Goal: Task Accomplishment & Management: Manage account settings

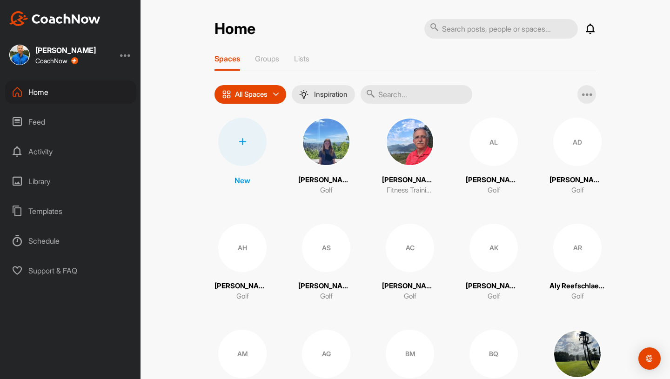
click at [245, 139] on icon at bounding box center [242, 141] width 7 height 7
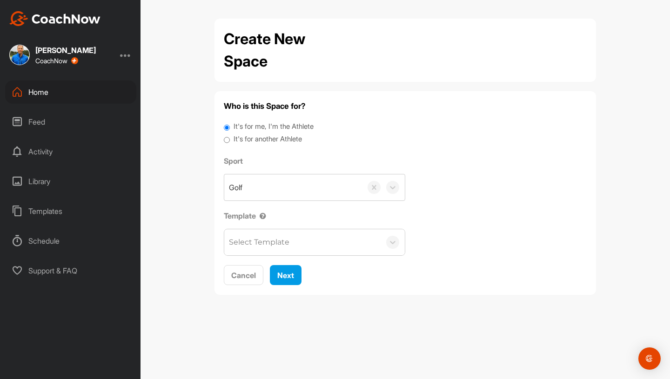
click at [226, 139] on input "It's for another Athlete" at bounding box center [227, 140] width 6 height 13
radio input "true"
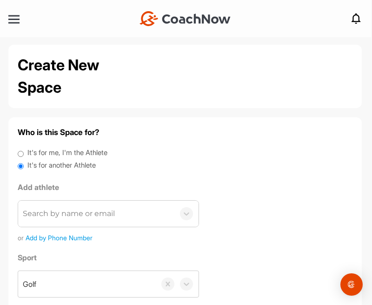
click at [54, 215] on div "Search by name or email" at bounding box center [69, 213] width 92 height 11
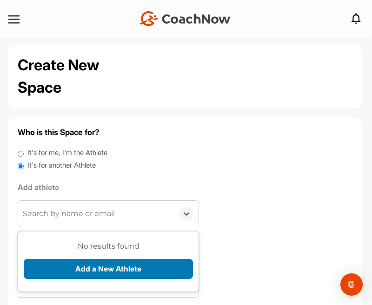
click at [66, 269] on button "Add a New Athlete" at bounding box center [108, 269] width 169 height 20
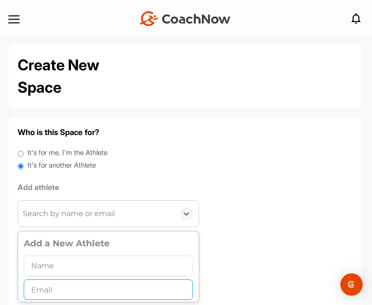
click at [55, 290] on input "text" at bounding box center [108, 289] width 169 height 20
paste input "[EMAIL_ADDRESS][PERSON_NAME][DOMAIN_NAME]"
type input "[EMAIL_ADDRESS][PERSON_NAME][DOMAIN_NAME]"
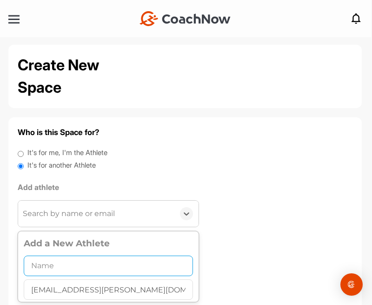
click at [80, 262] on input "text" at bounding box center [108, 265] width 169 height 20
type input "[PERSON_NAME]"
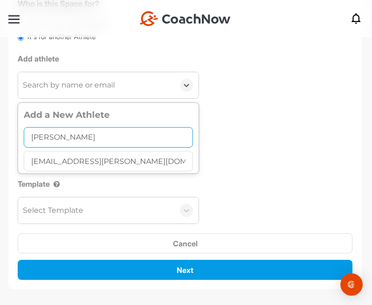
scroll to position [129, 0]
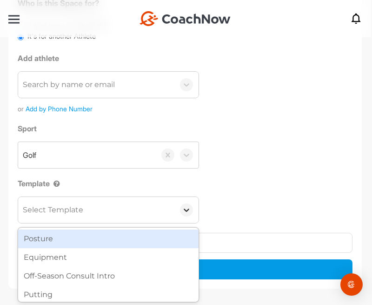
click at [188, 206] on icon at bounding box center [186, 209] width 9 height 9
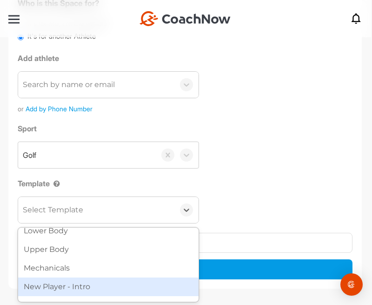
scroll to position [116, 0]
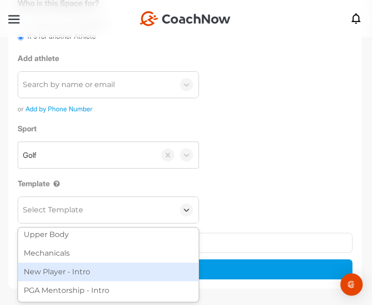
click at [130, 271] on div "New Player - Intro" at bounding box center [108, 271] width 180 height 19
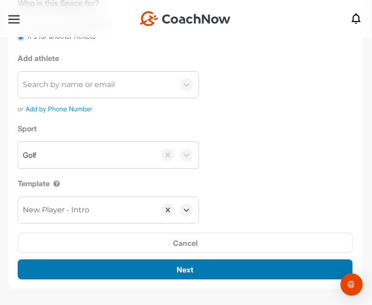
click at [139, 269] on div "Next" at bounding box center [185, 269] width 320 height 11
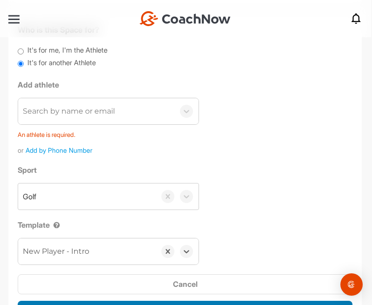
scroll to position [100, 0]
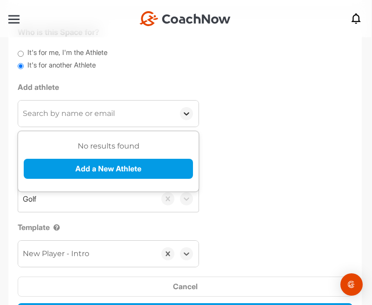
click at [185, 114] on icon at bounding box center [186, 113] width 9 height 9
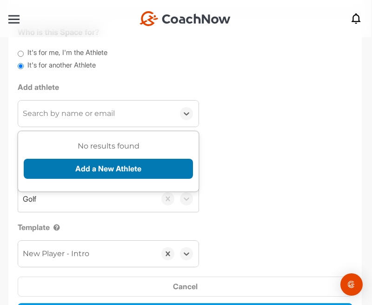
click at [159, 171] on button "Add a New Athlete" at bounding box center [108, 169] width 169 height 20
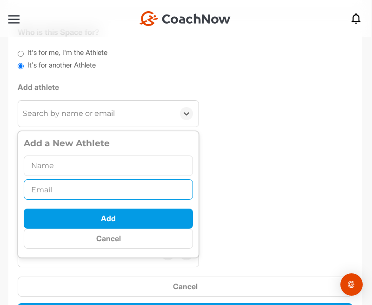
click at [126, 192] on input "text" at bounding box center [108, 189] width 169 height 20
paste input "[EMAIL_ADDRESS][PERSON_NAME][DOMAIN_NAME]"
type input "[EMAIL_ADDRESS][PERSON_NAME][DOMAIN_NAME]"
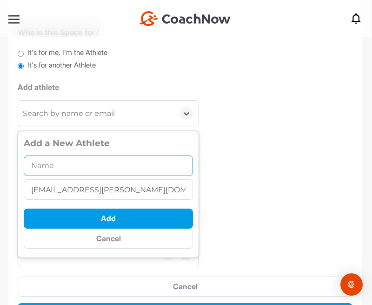
click at [98, 167] on input "text" at bounding box center [108, 165] width 169 height 20
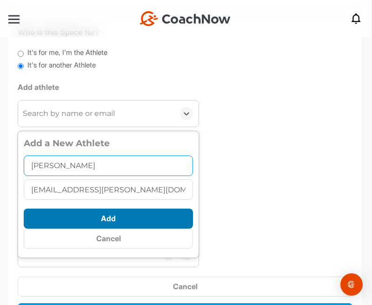
type input "[PERSON_NAME]"
click at [118, 218] on button "Add" at bounding box center [108, 218] width 169 height 20
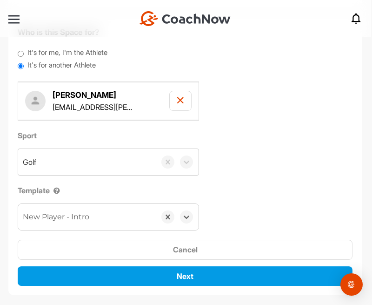
scroll to position [112, 0]
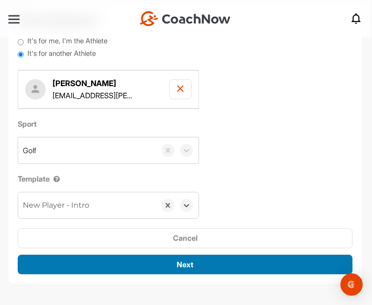
click at [210, 263] on div "Next" at bounding box center [185, 264] width 320 height 11
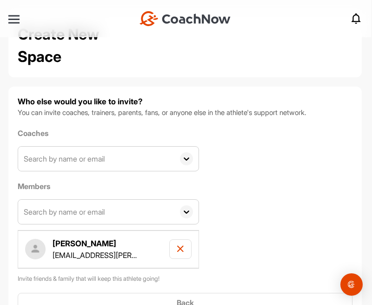
scroll to position [96, 0]
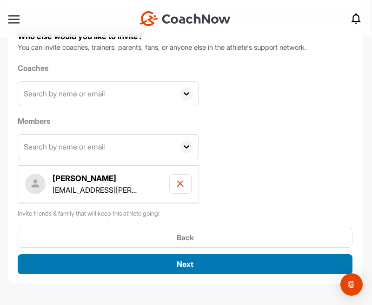
click at [210, 263] on div "Next" at bounding box center [185, 263] width 320 height 11
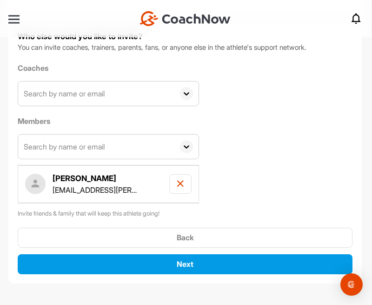
scroll to position [0, 0]
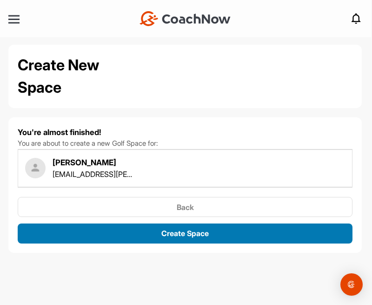
click at [200, 235] on div "You're almost finished! You are about to create a new Golf Space for: [PERSON_N…" at bounding box center [185, 184] width 335 height 117
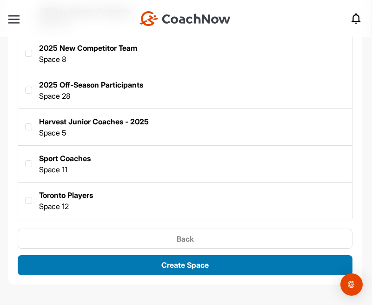
scroll to position [272, 0]
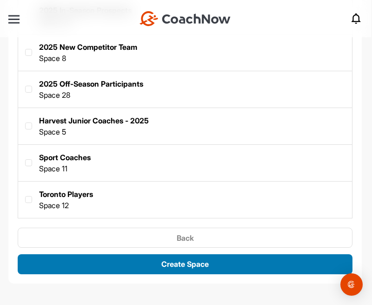
click at [190, 263] on span "Create Space" at bounding box center [184, 263] width 47 height 9
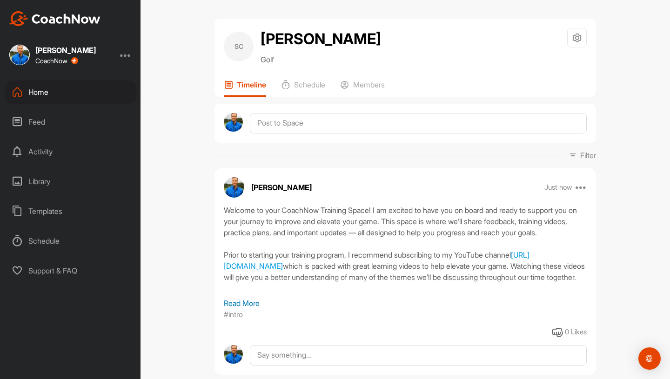
click at [43, 92] on div "Home" at bounding box center [70, 91] width 131 height 23
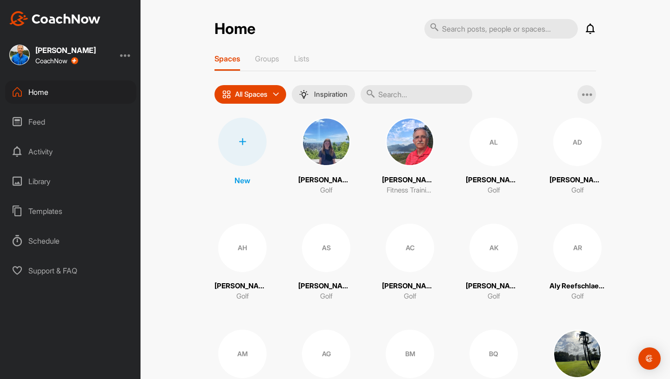
click at [244, 144] on icon at bounding box center [242, 141] width 7 height 7
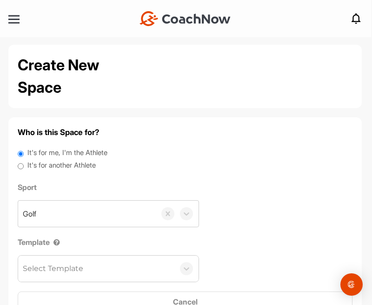
click at [20, 166] on input "It's for another Athlete" at bounding box center [21, 166] width 6 height 13
radio input "true"
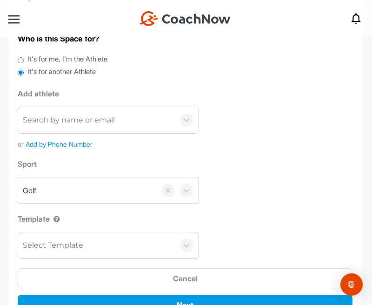
scroll to position [115, 0]
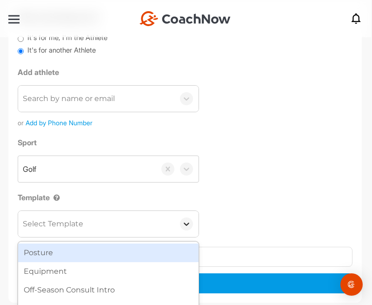
click at [184, 222] on icon at bounding box center [186, 223] width 9 height 9
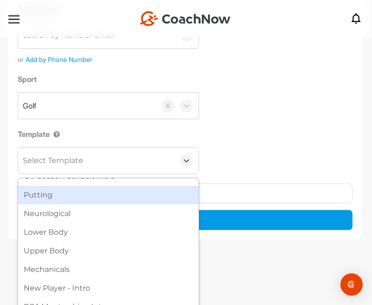
scroll to position [192, 0]
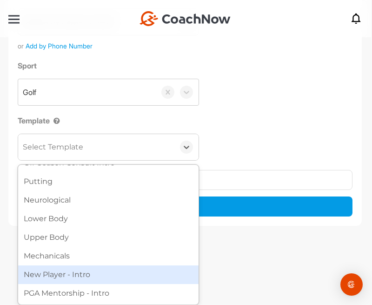
click at [134, 269] on div "New Player - Intro" at bounding box center [108, 274] width 180 height 19
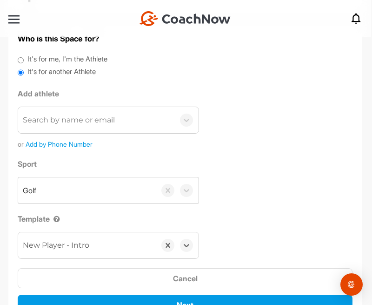
scroll to position [90, 0]
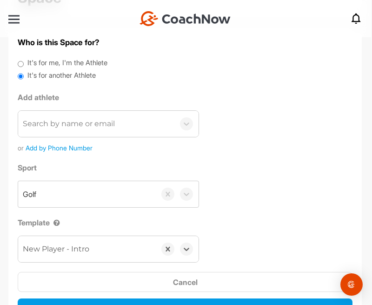
click at [66, 123] on div "Search by name or email" at bounding box center [69, 123] width 92 height 11
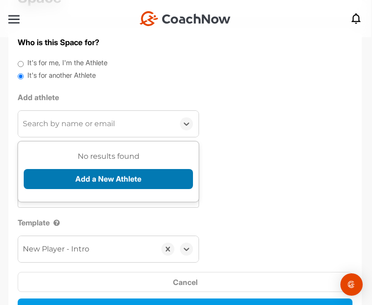
click at [70, 174] on button "Add a New Athlete" at bounding box center [108, 179] width 169 height 20
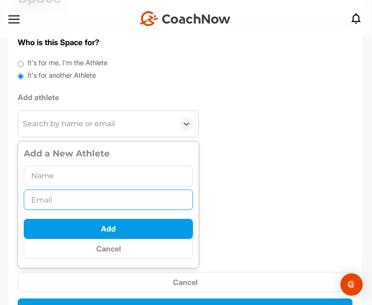
click at [56, 199] on input "text" at bounding box center [108, 199] width 169 height 20
paste input "[PERSON_NAME][EMAIL_ADDRESS][PERSON_NAME][DOMAIN_NAME]"
type input "[PERSON_NAME][EMAIL_ADDRESS][PERSON_NAME][DOMAIN_NAME]"
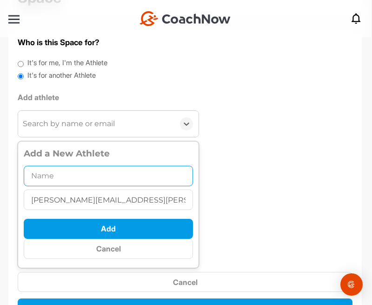
click at [49, 180] on input "text" at bounding box center [108, 176] width 169 height 20
type input "[PERSON_NAME]"
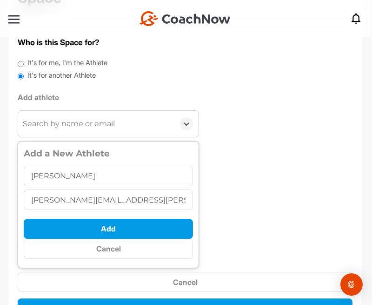
click at [242, 192] on div "Sport Golf Template option New Player - Intro, selected. 0 results available. S…" at bounding box center [185, 212] width 335 height 100
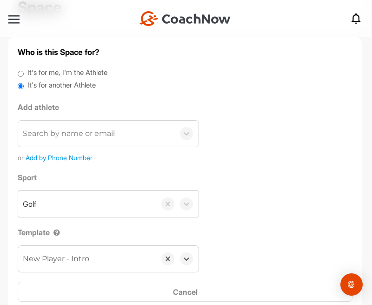
scroll to position [62, 0]
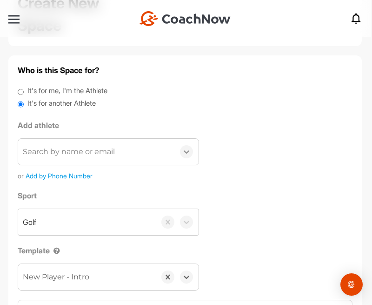
click at [189, 150] on icon at bounding box center [186, 151] width 9 height 9
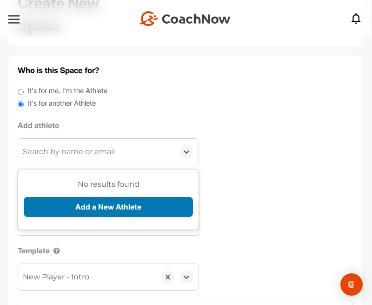
click at [147, 211] on button "Add a New Athlete" at bounding box center [108, 207] width 169 height 20
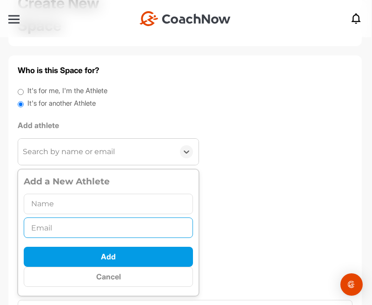
click at [112, 228] on input "text" at bounding box center [108, 227] width 169 height 20
paste input "[PERSON_NAME][EMAIL_ADDRESS][PERSON_NAME][DOMAIN_NAME]"
type input "[PERSON_NAME][EMAIL_ADDRESS][PERSON_NAME][DOMAIN_NAME]"
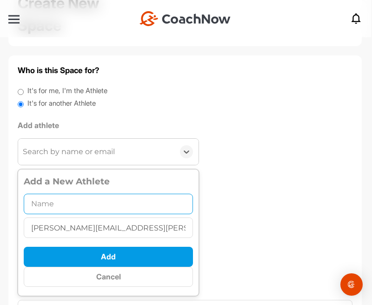
click at [85, 205] on input "text" at bounding box center [108, 203] width 169 height 20
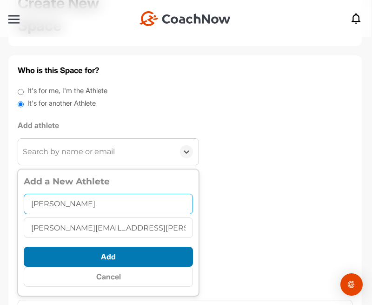
type input "[PERSON_NAME]"
click at [112, 255] on button "Add" at bounding box center [108, 256] width 169 height 20
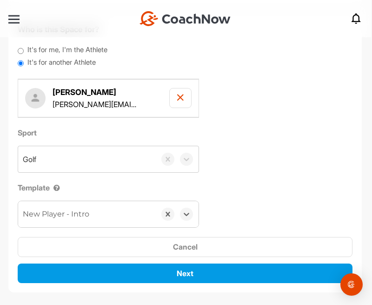
scroll to position [112, 0]
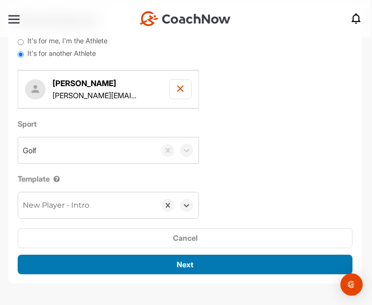
click at [164, 266] on div "Next" at bounding box center [185, 264] width 320 height 11
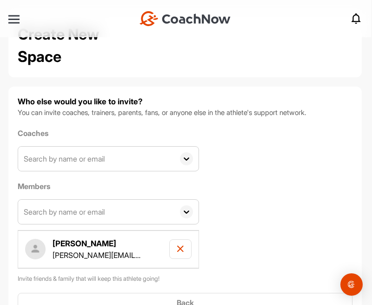
scroll to position [96, 0]
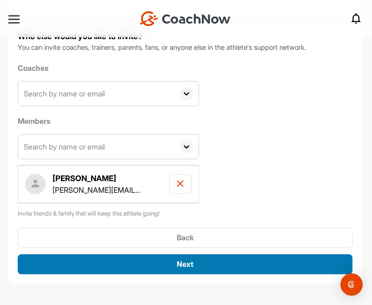
click at [160, 257] on button "Next" at bounding box center [185, 264] width 335 height 20
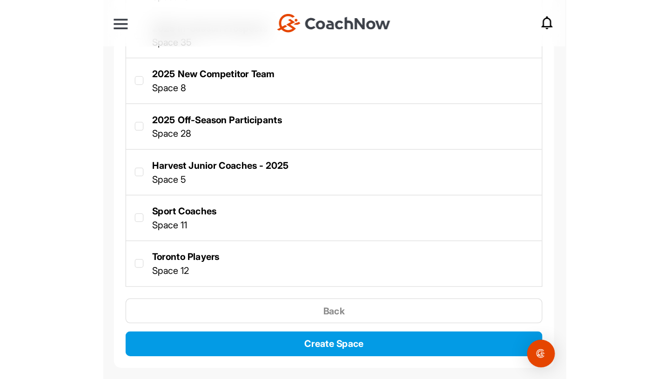
scroll to position [272, 0]
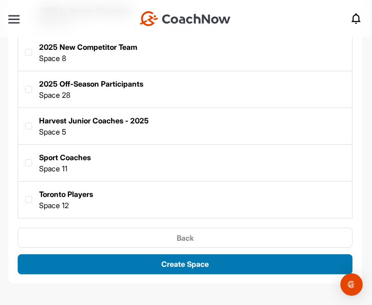
click at [153, 261] on div "Create Space" at bounding box center [185, 263] width 320 height 11
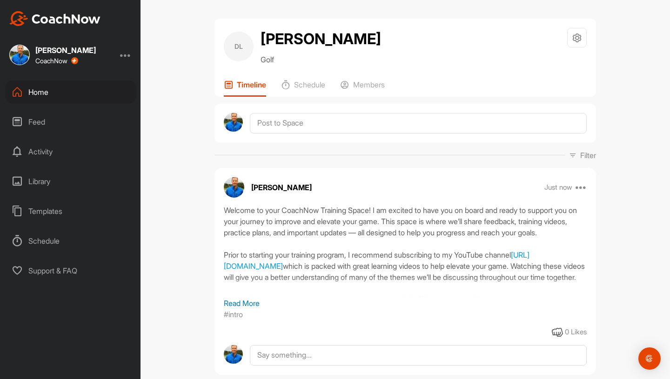
click at [37, 91] on div "Home" at bounding box center [70, 91] width 131 height 23
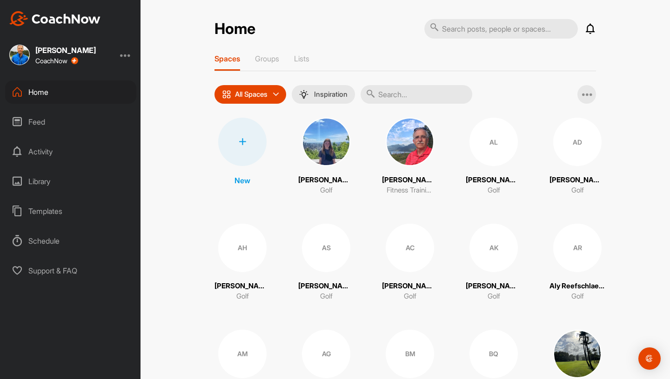
click at [240, 144] on icon at bounding box center [242, 141] width 7 height 7
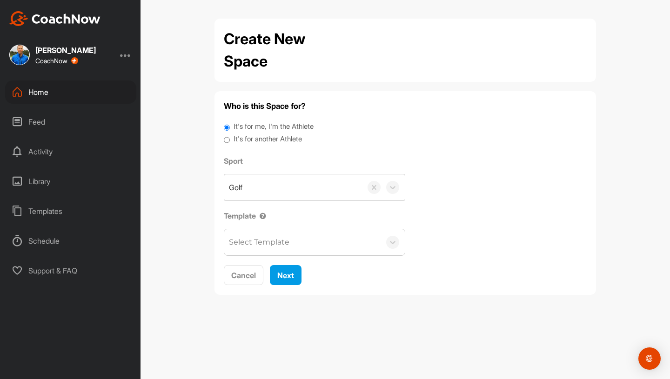
click at [229, 140] on input "It's for another Athlete" at bounding box center [227, 140] width 6 height 13
radio input "true"
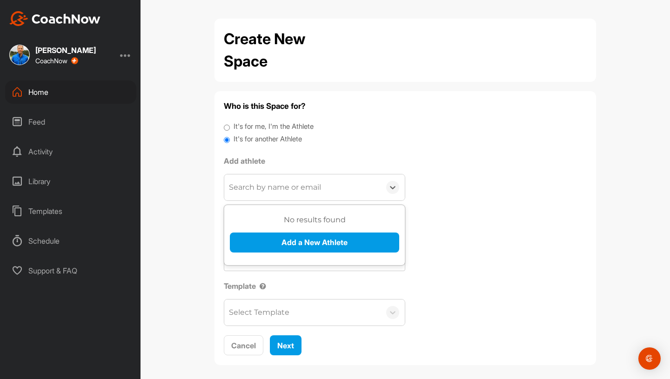
click at [235, 187] on div "Search by name or email" at bounding box center [275, 187] width 92 height 11
click at [260, 243] on button "Add a New Athlete" at bounding box center [314, 242] width 169 height 20
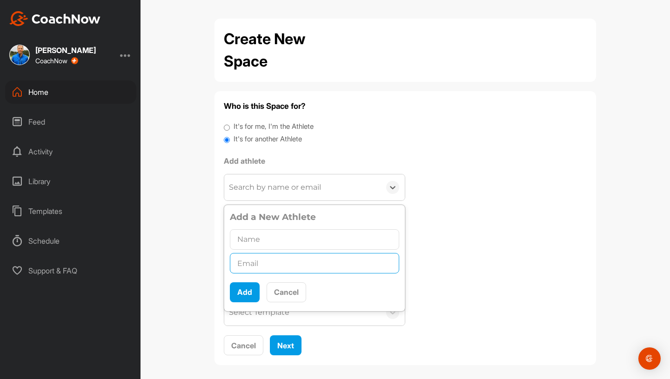
click at [259, 259] on input "text" at bounding box center [314, 263] width 169 height 20
paste input "[EMAIL_ADDRESS][DOMAIN_NAME]"
type input "[EMAIL_ADDRESS][DOMAIN_NAME]"
click at [257, 240] on input "text" at bounding box center [314, 239] width 169 height 20
click at [276, 241] on input "[PERSON_NAME]" at bounding box center [314, 239] width 169 height 20
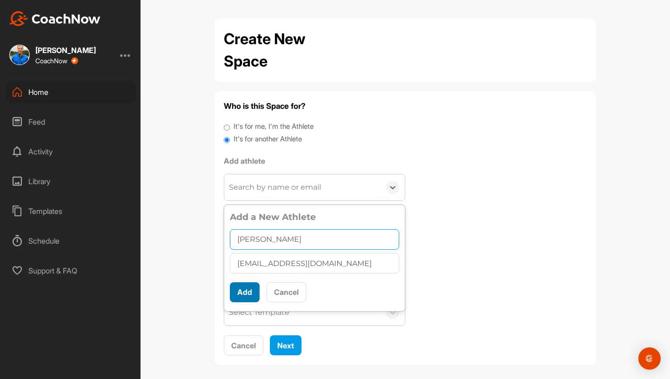
type input "[PERSON_NAME]"
click at [252, 286] on button "Add" at bounding box center [245, 292] width 30 height 20
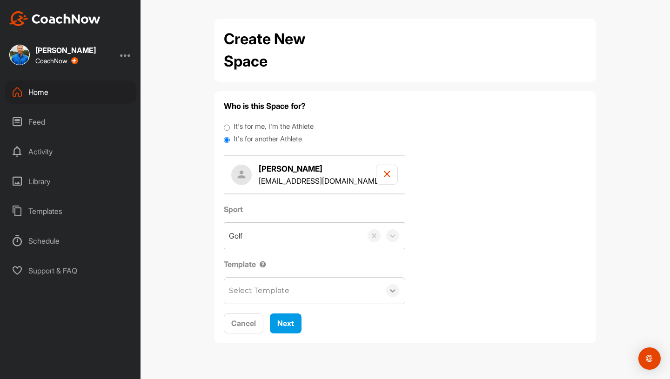
click at [372, 292] on icon at bounding box center [393, 290] width 6 height 3
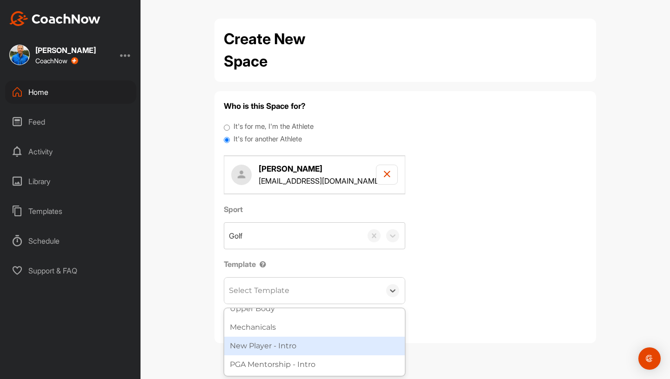
click at [352, 304] on div "New Player - Intro" at bounding box center [314, 346] width 180 height 19
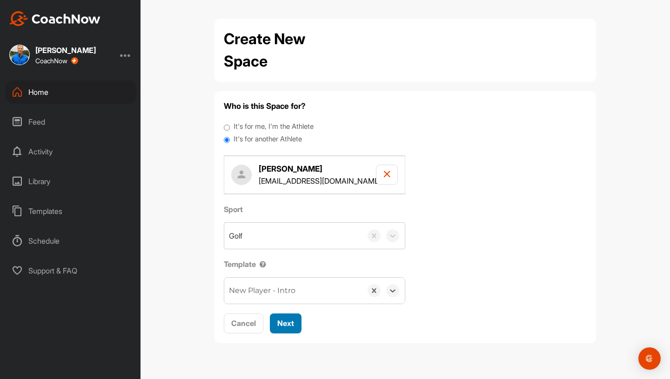
click at [294, 304] on span "Next" at bounding box center [285, 323] width 17 height 9
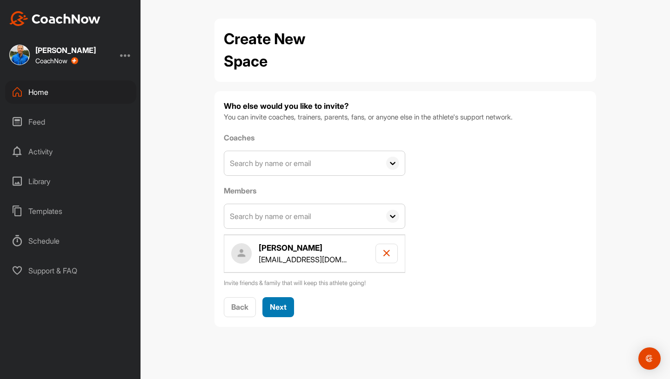
click at [274, 303] on span "Next" at bounding box center [278, 306] width 17 height 9
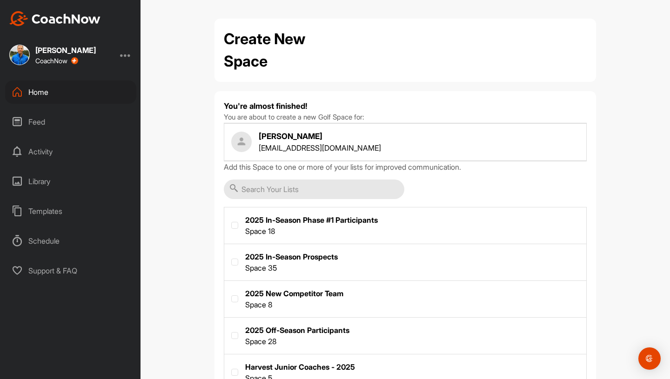
scroll to position [146, 0]
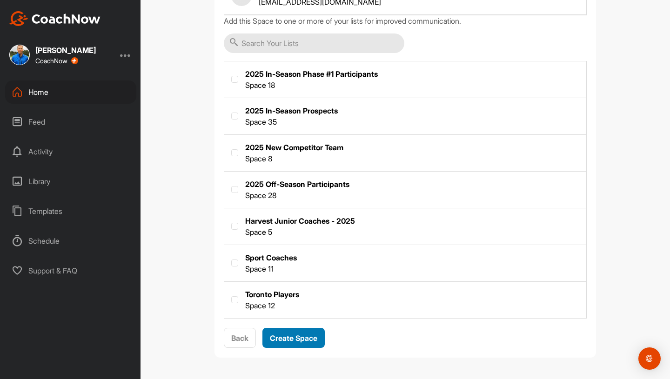
click at [299, 304] on button "Create Space" at bounding box center [293, 338] width 62 height 20
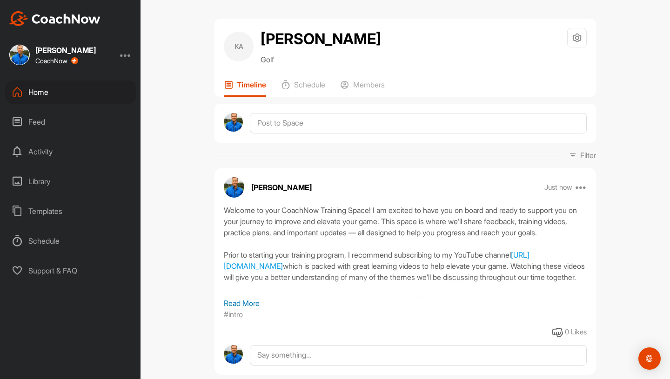
click at [40, 95] on div "Home" at bounding box center [70, 91] width 131 height 23
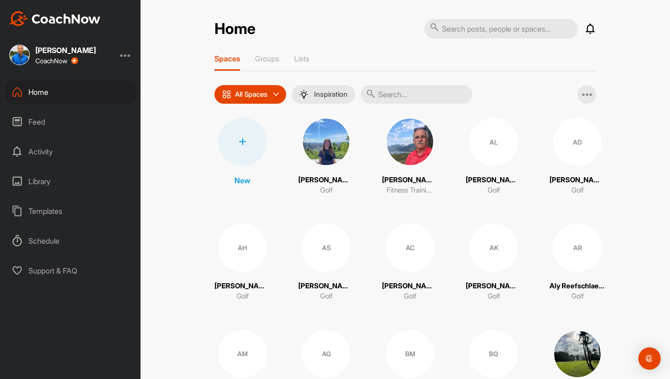
click at [248, 144] on div at bounding box center [242, 142] width 48 height 48
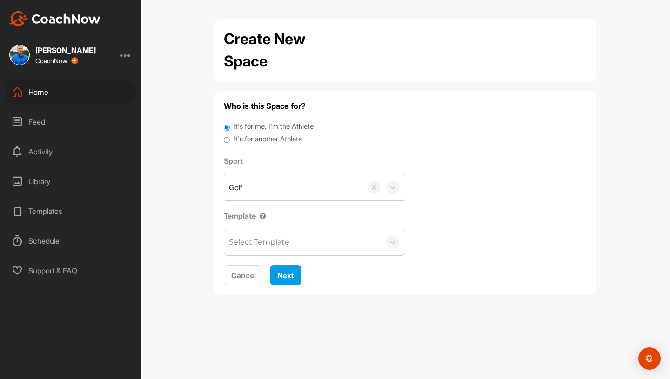
click at [226, 139] on input "It's for another Athlete" at bounding box center [227, 140] width 6 height 13
radio input "true"
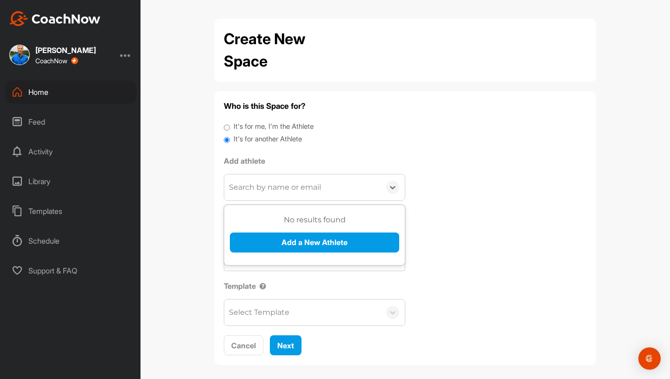
click at [260, 186] on div "Search by name or email" at bounding box center [275, 187] width 92 height 11
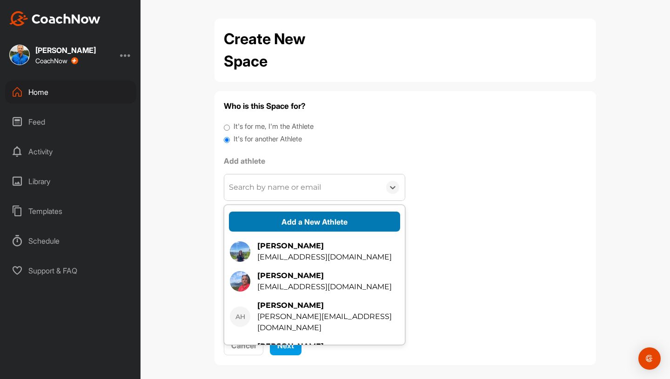
click at [280, 219] on button "Add a New Athlete" at bounding box center [314, 222] width 171 height 20
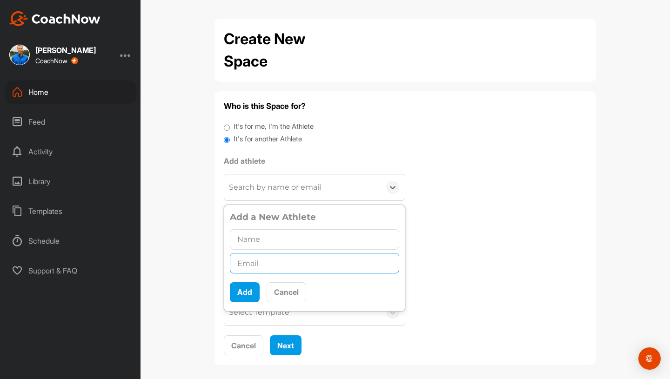
click at [259, 263] on input "text" at bounding box center [314, 263] width 169 height 20
paste input "[EMAIL_ADDRESS][DOMAIN_NAME]"
type input "[EMAIL_ADDRESS][DOMAIN_NAME]"
click at [248, 238] on input "text" at bounding box center [314, 239] width 169 height 20
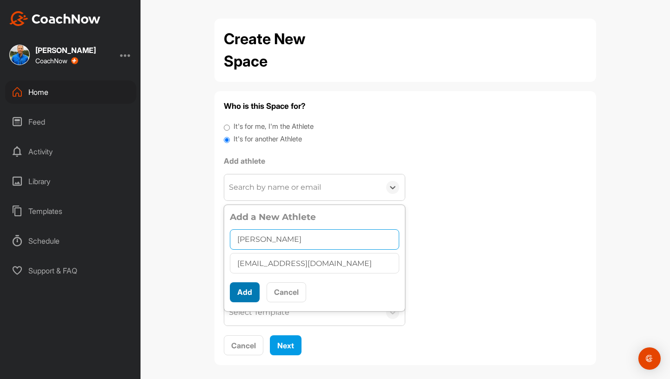
type input "[PERSON_NAME]"
click at [251, 294] on button "Add" at bounding box center [245, 292] width 30 height 20
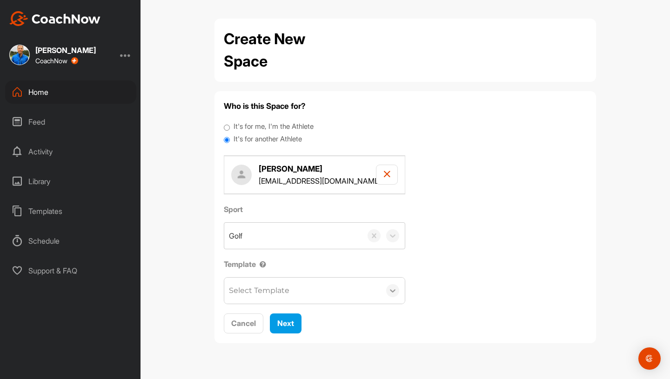
click at [372, 287] on icon at bounding box center [392, 290] width 9 height 9
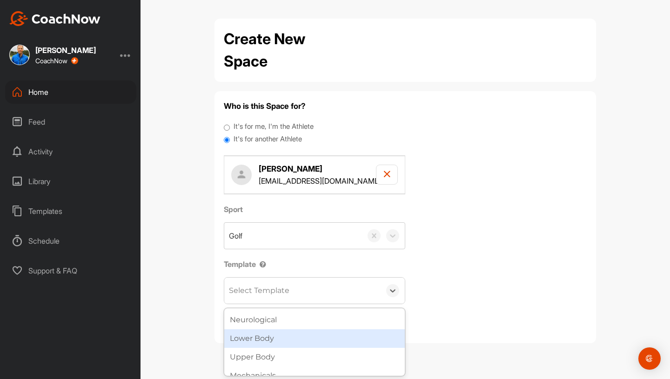
scroll to position [122, 0]
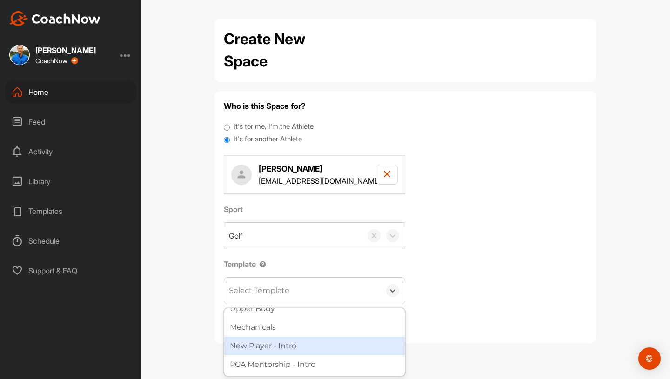
click at [356, 304] on div "New Player - Intro" at bounding box center [314, 346] width 180 height 19
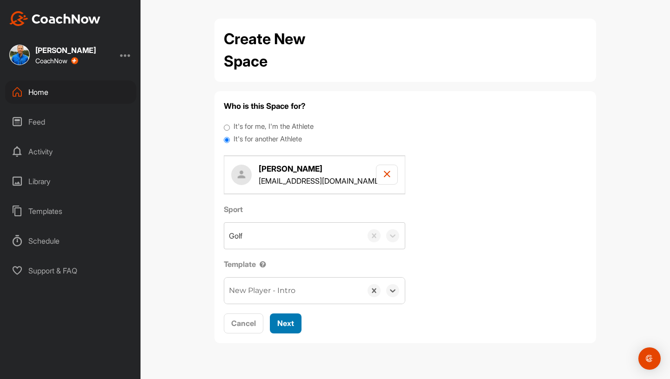
click at [285, 304] on span "Next" at bounding box center [285, 323] width 17 height 9
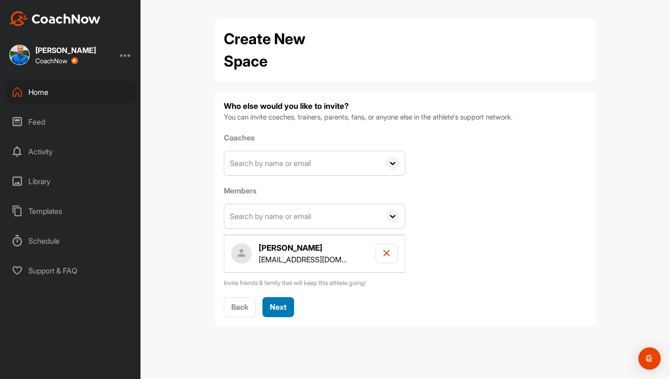
click at [276, 304] on span "Next" at bounding box center [278, 306] width 17 height 9
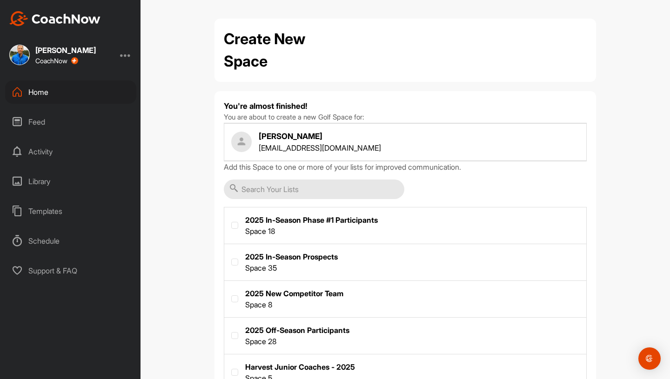
scroll to position [146, 0]
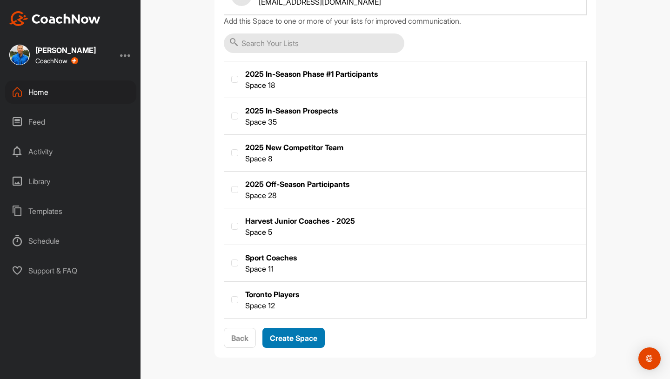
click at [298, 304] on span "Create Space" at bounding box center [293, 337] width 47 height 9
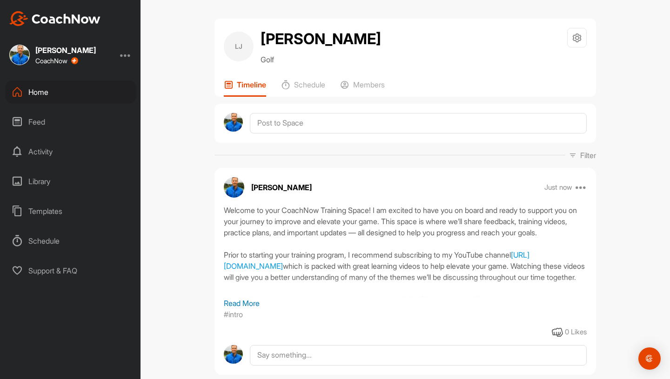
scroll to position [24, 0]
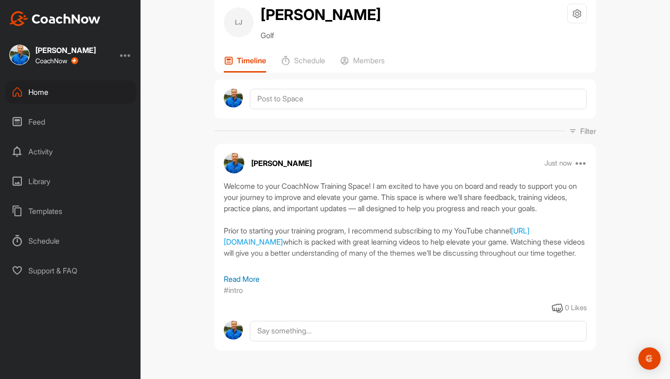
click at [46, 90] on div "Home" at bounding box center [70, 91] width 131 height 23
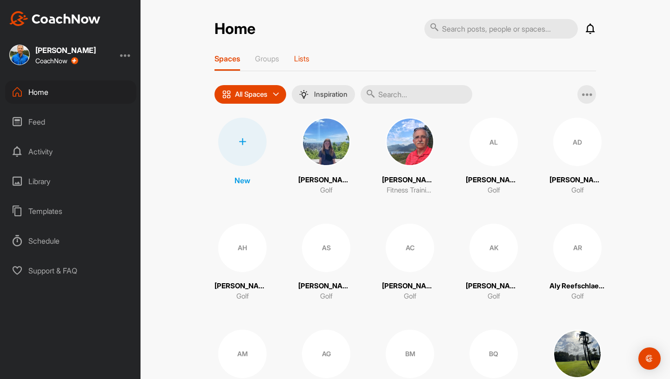
click at [297, 64] on div "Lists" at bounding box center [301, 62] width 15 height 17
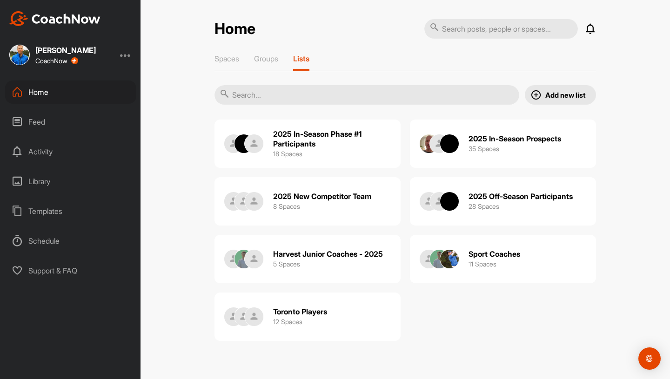
click at [372, 92] on img at bounding box center [535, 94] width 11 height 11
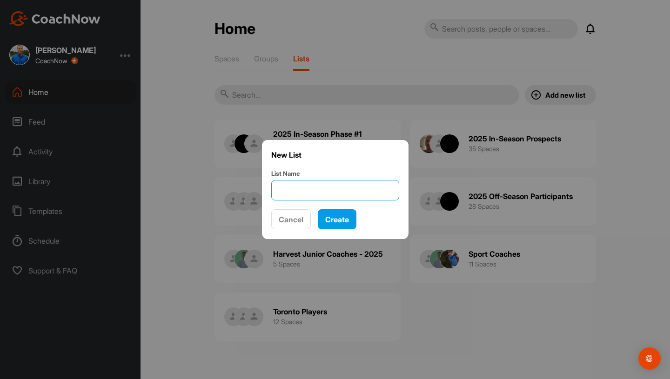
click at [339, 188] on input "List Name" at bounding box center [335, 190] width 128 height 20
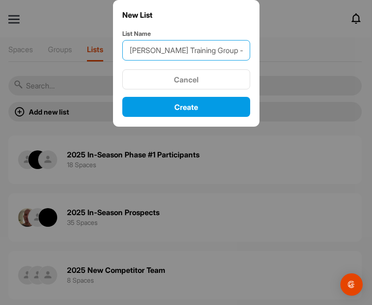
click at [232, 51] on input "[PERSON_NAME] Training Group - Aug" at bounding box center [186, 50] width 128 height 20
click at [201, 52] on input "[PERSON_NAME] Training Group - Aug" at bounding box center [186, 50] width 128 height 20
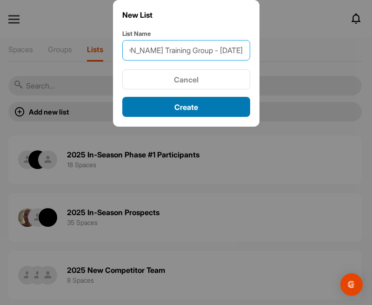
type input "[PERSON_NAME] Training Group - [DATE]"
click at [183, 107] on span "Create" at bounding box center [186, 106] width 24 height 9
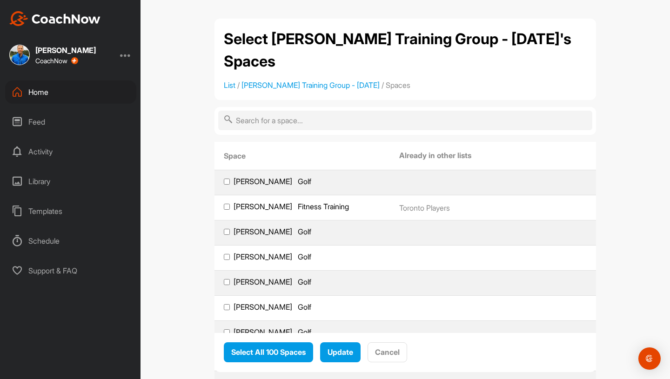
click at [259, 111] on input "text" at bounding box center [405, 121] width 374 height 20
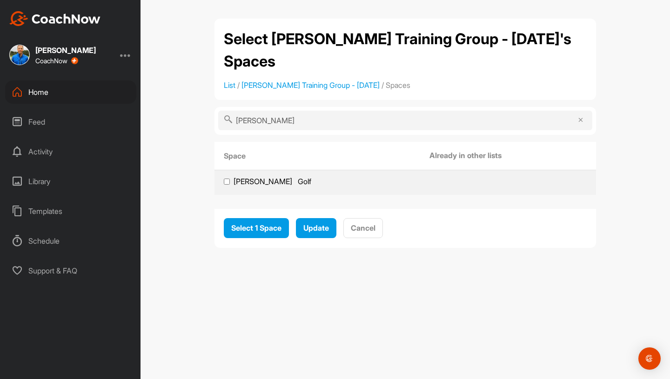
type input "[PERSON_NAME]"
click at [230, 177] on label "[PERSON_NAME] Golf" at bounding box center [317, 182] width 187 height 10
click at [230, 179] on input "[PERSON_NAME] Golf" at bounding box center [227, 182] width 6 height 6
checkbox input "true"
click at [243, 223] on span "Select 1 Space" at bounding box center [256, 227] width 50 height 9
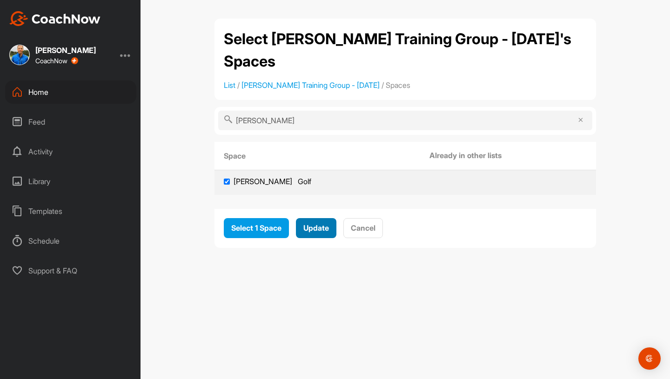
click at [312, 223] on span "Update" at bounding box center [316, 227] width 26 height 9
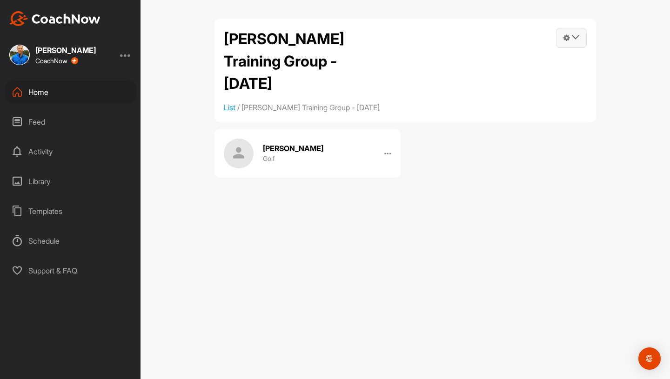
click at [372, 40] on icon at bounding box center [574, 36] width 7 height 7
click at [372, 69] on link "Manage Spaces" at bounding box center [524, 64] width 125 height 30
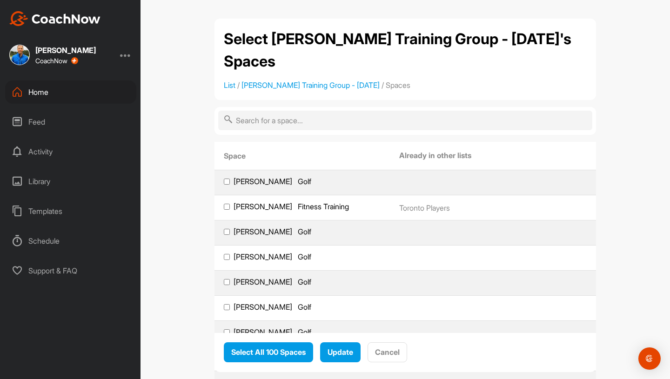
click at [303, 111] on input "text" at bounding box center [405, 121] width 374 height 20
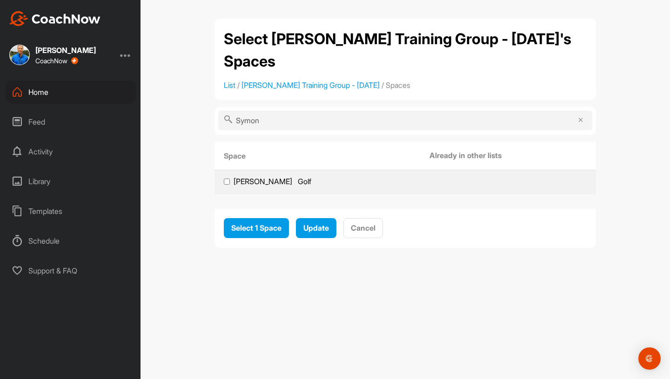
type input "Symon"
click at [228, 179] on input "[PERSON_NAME] Golf" at bounding box center [227, 182] width 6 height 6
checkbox input "true"
click at [308, 223] on span "Update" at bounding box center [316, 227] width 26 height 9
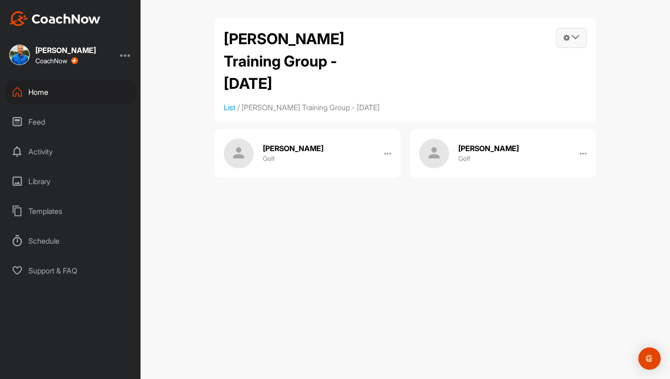
click at [372, 36] on span at bounding box center [571, 37] width 30 height 19
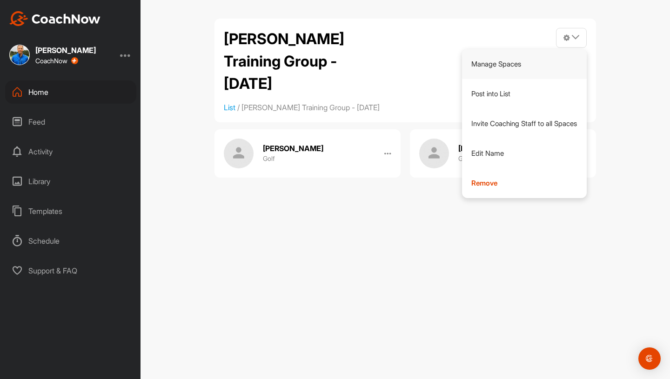
click at [372, 61] on link "Manage Spaces" at bounding box center [524, 64] width 125 height 30
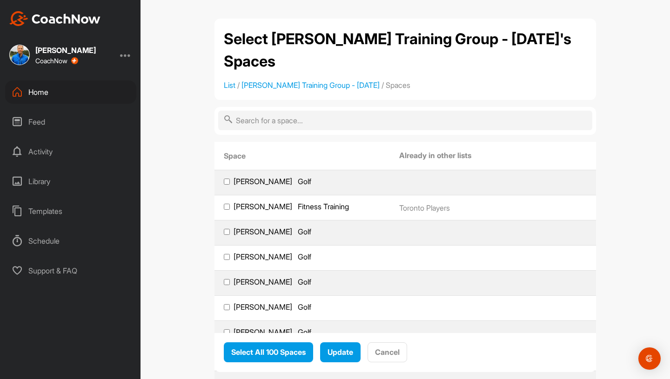
click at [256, 111] on input "text" at bounding box center [405, 121] width 374 height 20
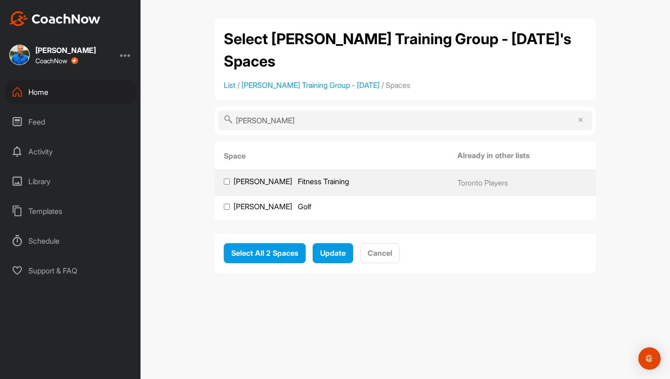
type input "[PERSON_NAME]"
click at [230, 202] on label "[PERSON_NAME] Golf" at bounding box center [331, 207] width 215 height 10
click at [230, 204] on input "[PERSON_NAME] Golf" at bounding box center [227, 207] width 6 height 6
checkbox input "true"
click at [332, 248] on span "Update" at bounding box center [333, 252] width 26 height 9
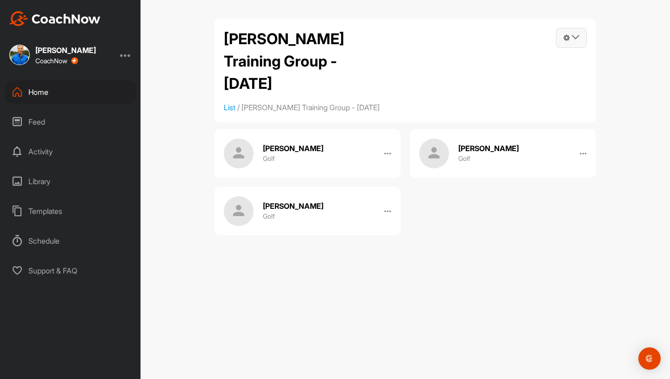
click at [372, 40] on icon at bounding box center [574, 36] width 7 height 7
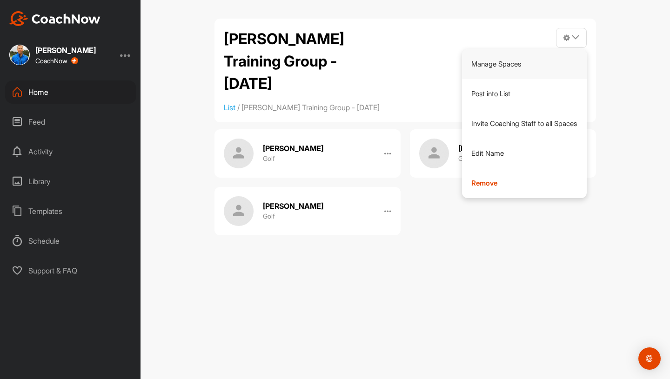
click at [372, 66] on link "Manage Spaces" at bounding box center [524, 64] width 125 height 30
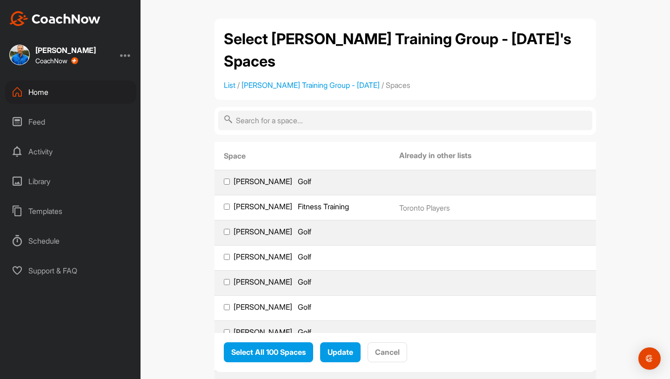
click at [261, 111] on input "text" at bounding box center [405, 121] width 374 height 20
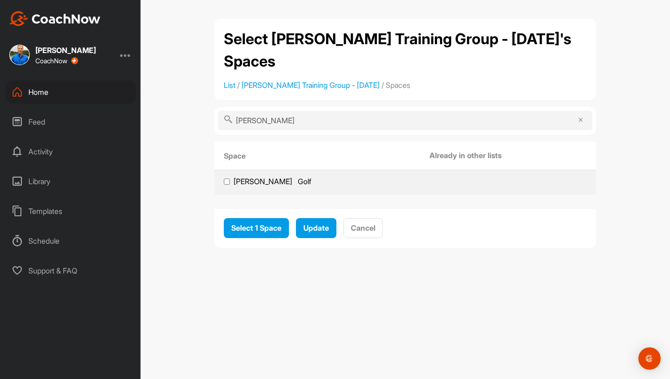
type input "[PERSON_NAME]"
click at [226, 179] on input "[PERSON_NAME] Golf" at bounding box center [227, 182] width 6 height 6
checkbox input "true"
click at [318, 223] on span "Update" at bounding box center [316, 227] width 26 height 9
